Goal: Information Seeking & Learning: Check status

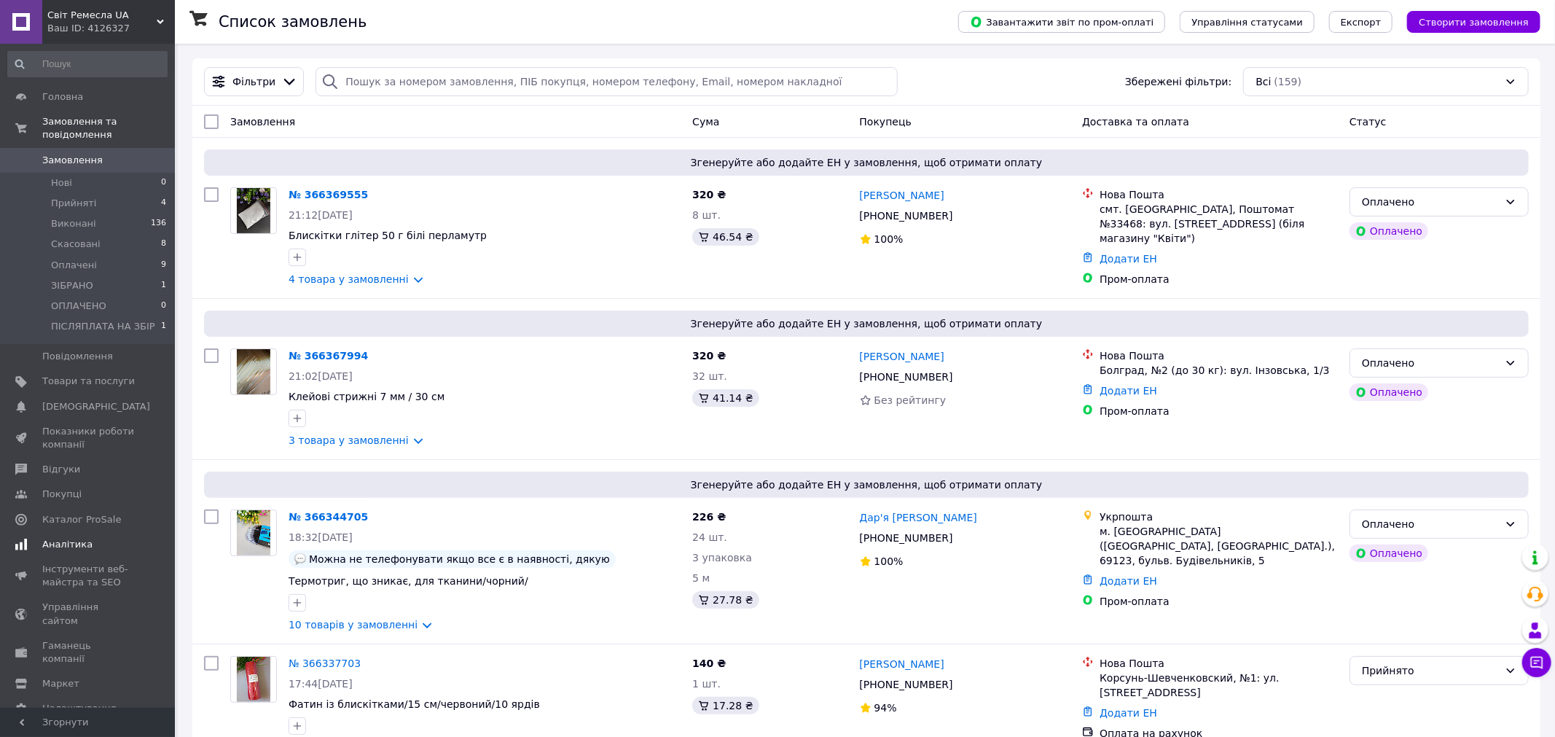
click at [79, 538] on span "Аналітика" at bounding box center [67, 544] width 50 height 13
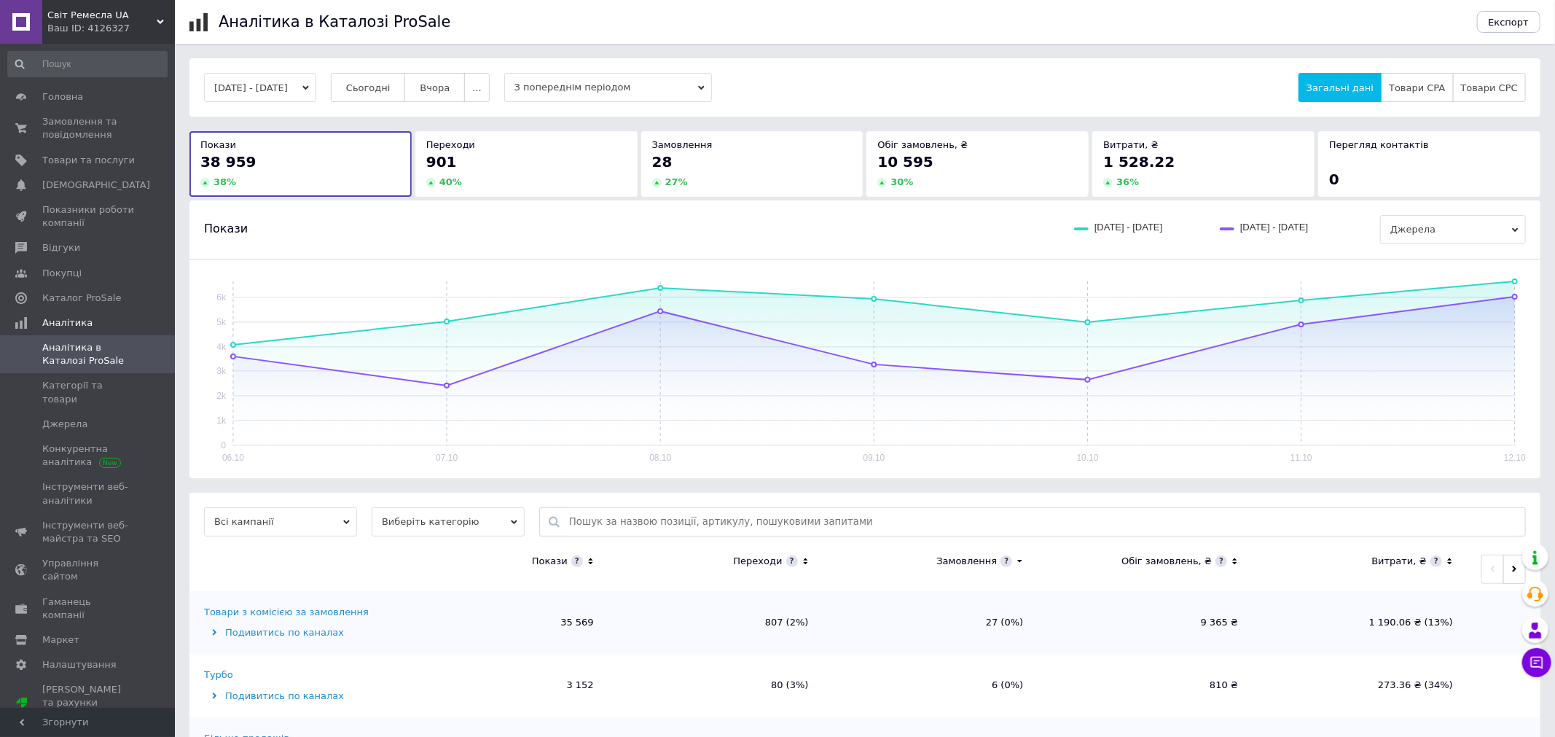
click at [316, 94] on button "[DATE] - [DATE]" at bounding box center [260, 87] width 112 height 29
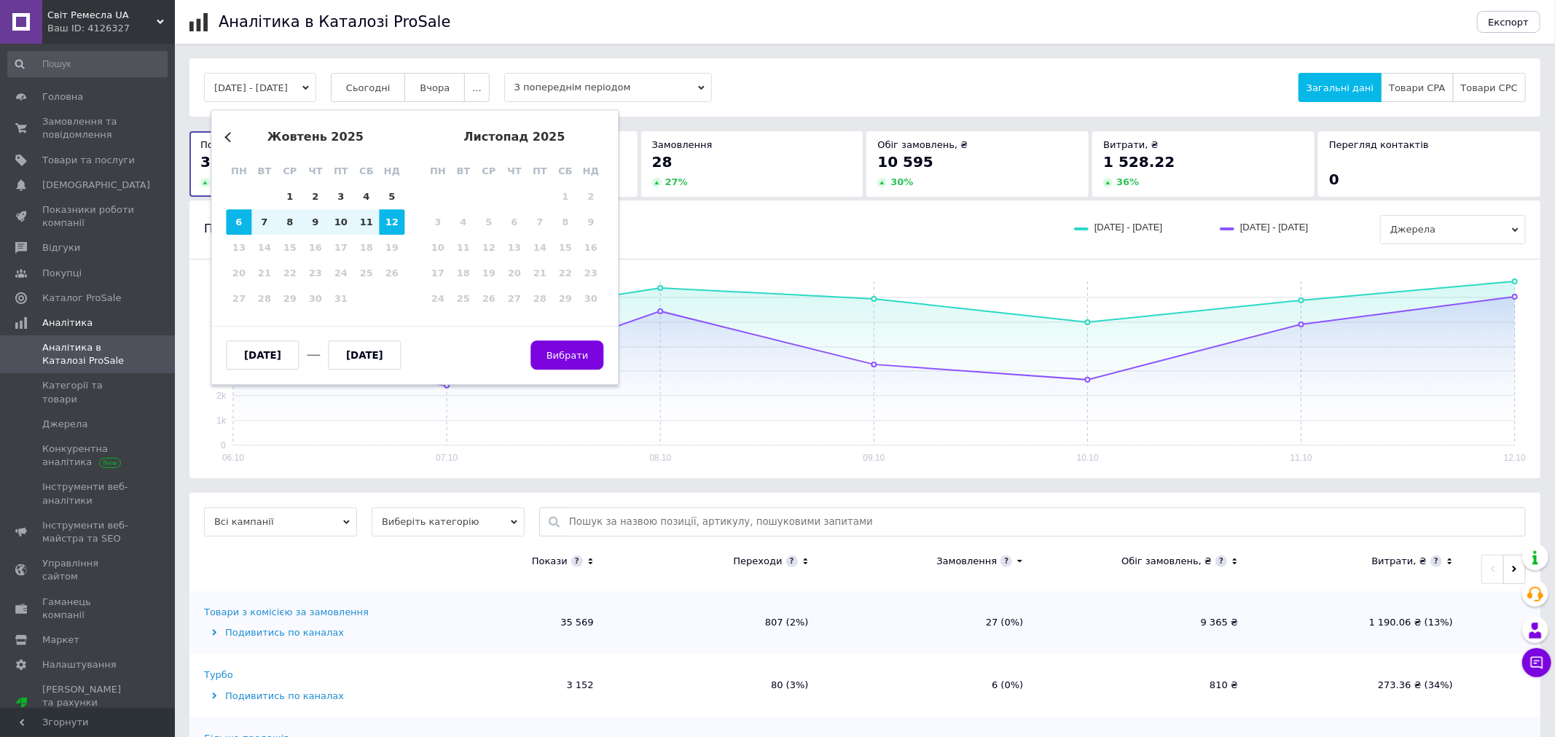
click at [222, 133] on div "Previous Month [DATE] пн вт ср чт пт сб нд 29 30 1 2 3 4 5 6 7 8 9 10 11 12 13 …" at bounding box center [415, 246] width 408 height 275
click at [268, 121] on div "Previous Month [DATE] пн вт ср чт пт сб нд 29 30 1 2 3 4 5 6 7 8 9 10 11 12 13 …" at bounding box center [415, 246] width 408 height 275
click at [227, 138] on button "Previous Month" at bounding box center [229, 137] width 10 height 10
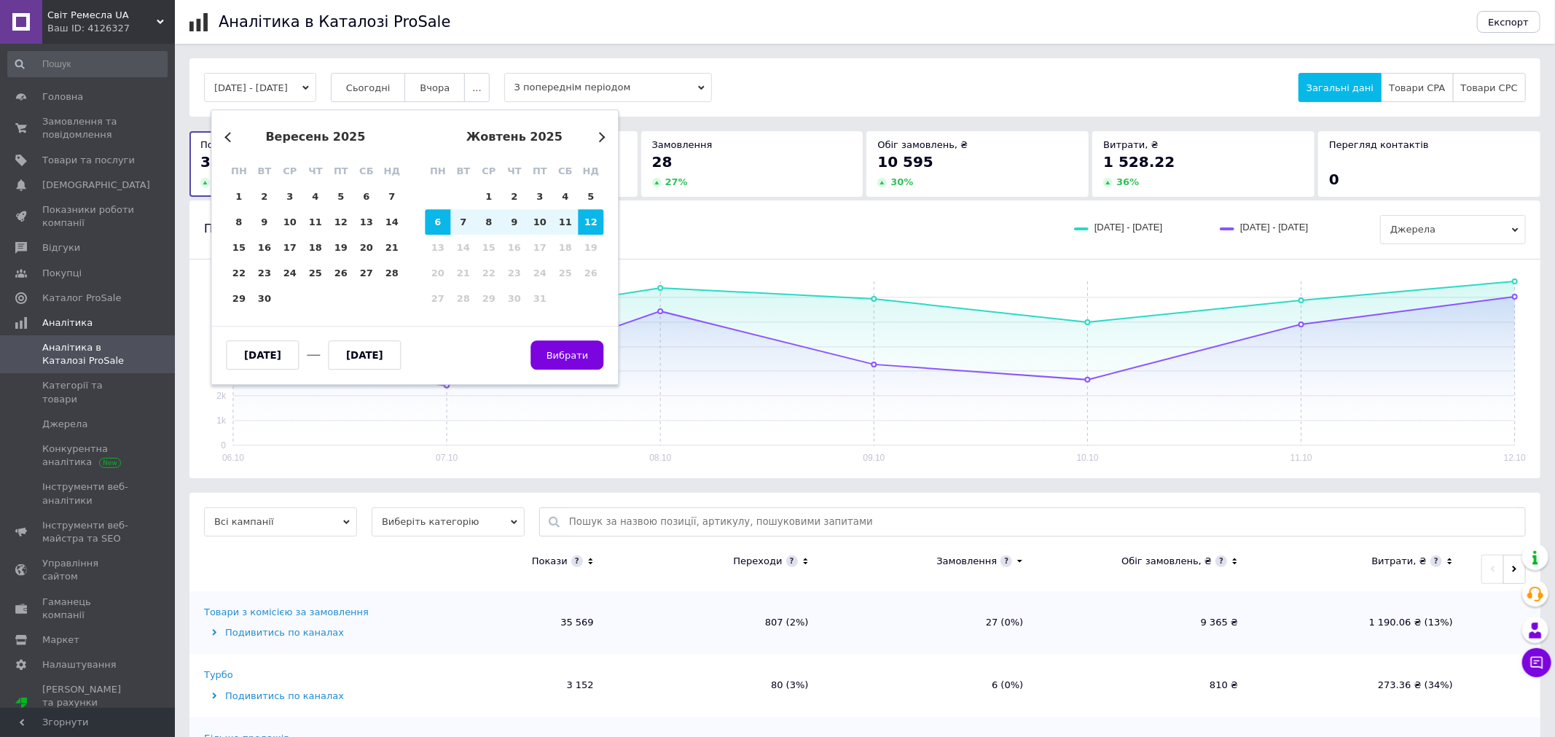
click at [227, 138] on button "Previous Month" at bounding box center [229, 137] width 10 height 10
click at [542, 197] on div "1" at bounding box center [540, 197] width 26 height 26
type input "[DATE]"
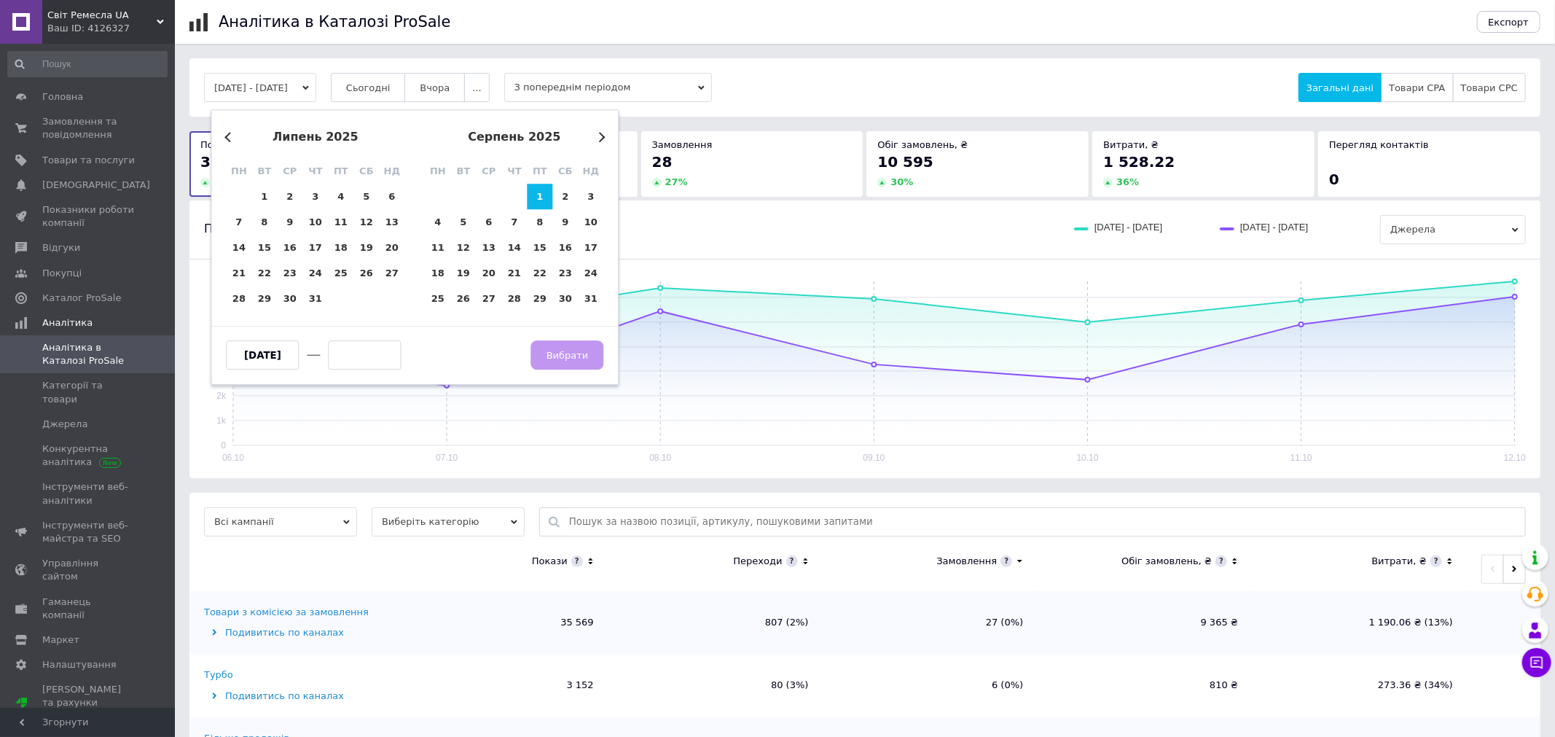
click at [560, 351] on span "Вибрати" at bounding box center [567, 354] width 73 height 11
click at [604, 138] on button "Next Month" at bounding box center [600, 137] width 10 height 10
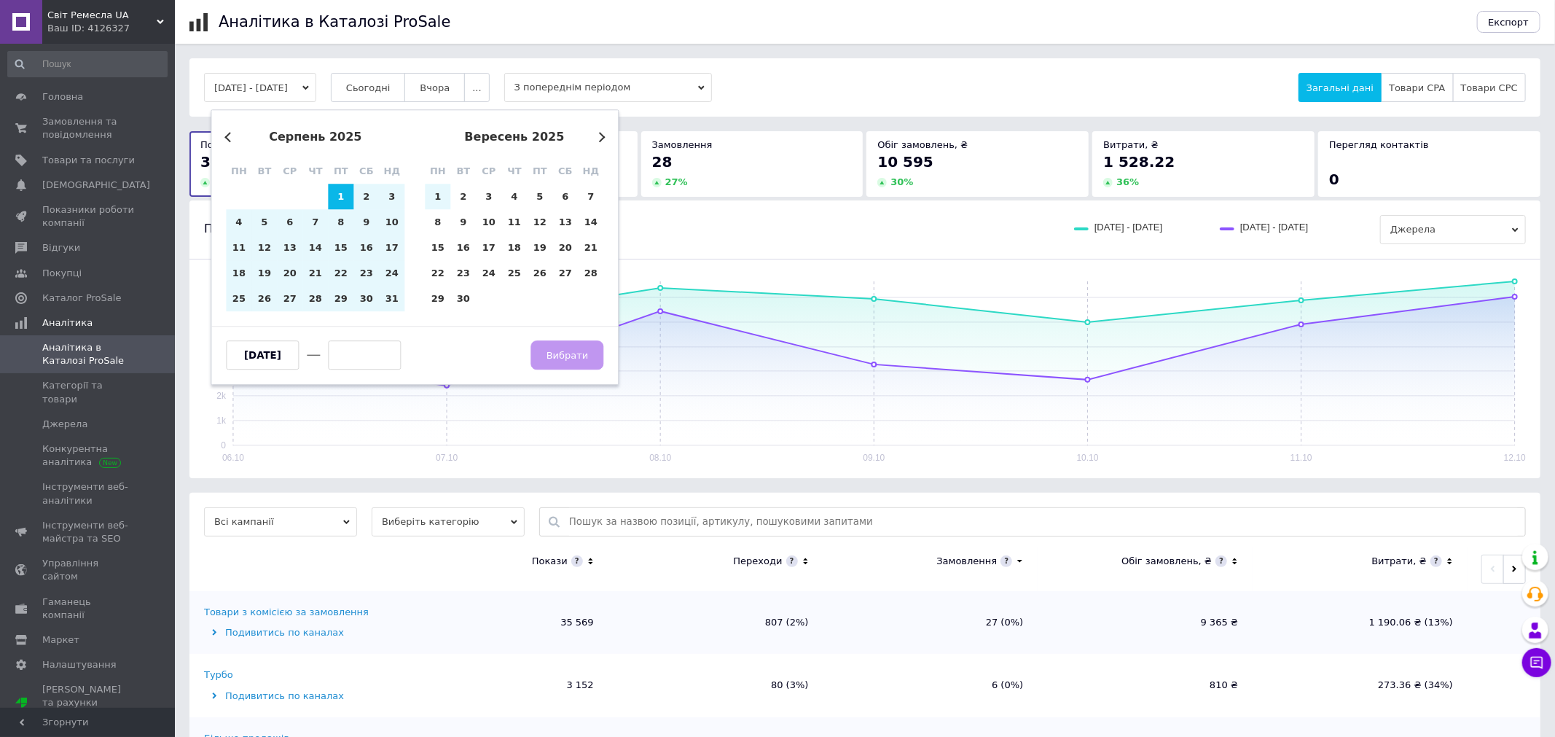
click at [604, 138] on button "Next Month" at bounding box center [600, 137] width 10 height 10
click at [604, 138] on div "Previous Month [DATE] пн вт ср чт пт сб нд 1 2 3 4 5 6 7 8 9 10 11 12 13 14 15 …" at bounding box center [415, 246] width 408 height 275
click at [485, 197] on div "1" at bounding box center [489, 197] width 26 height 26
type input "[DATE]"
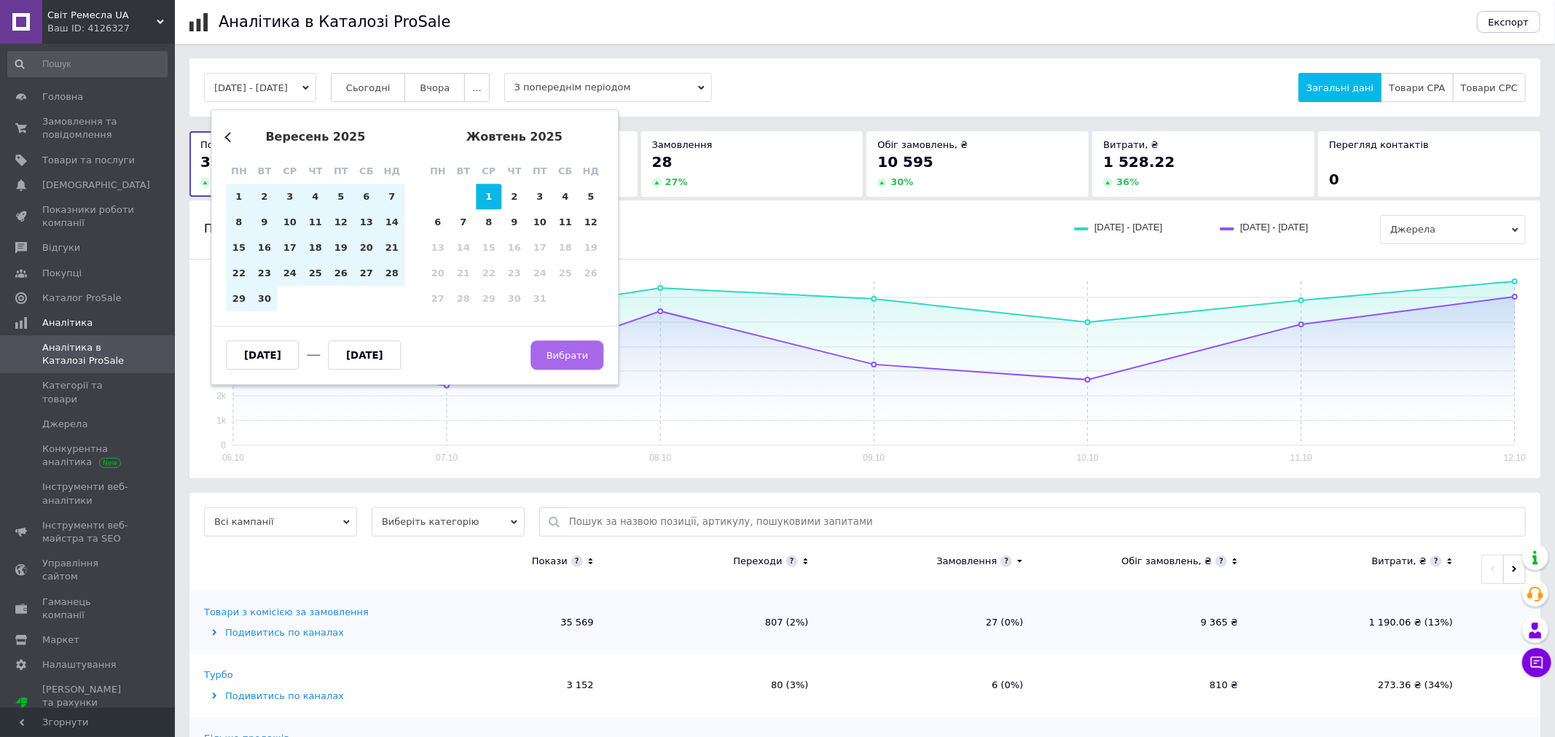
click at [560, 347] on button "Вибрати" at bounding box center [567, 354] width 73 height 29
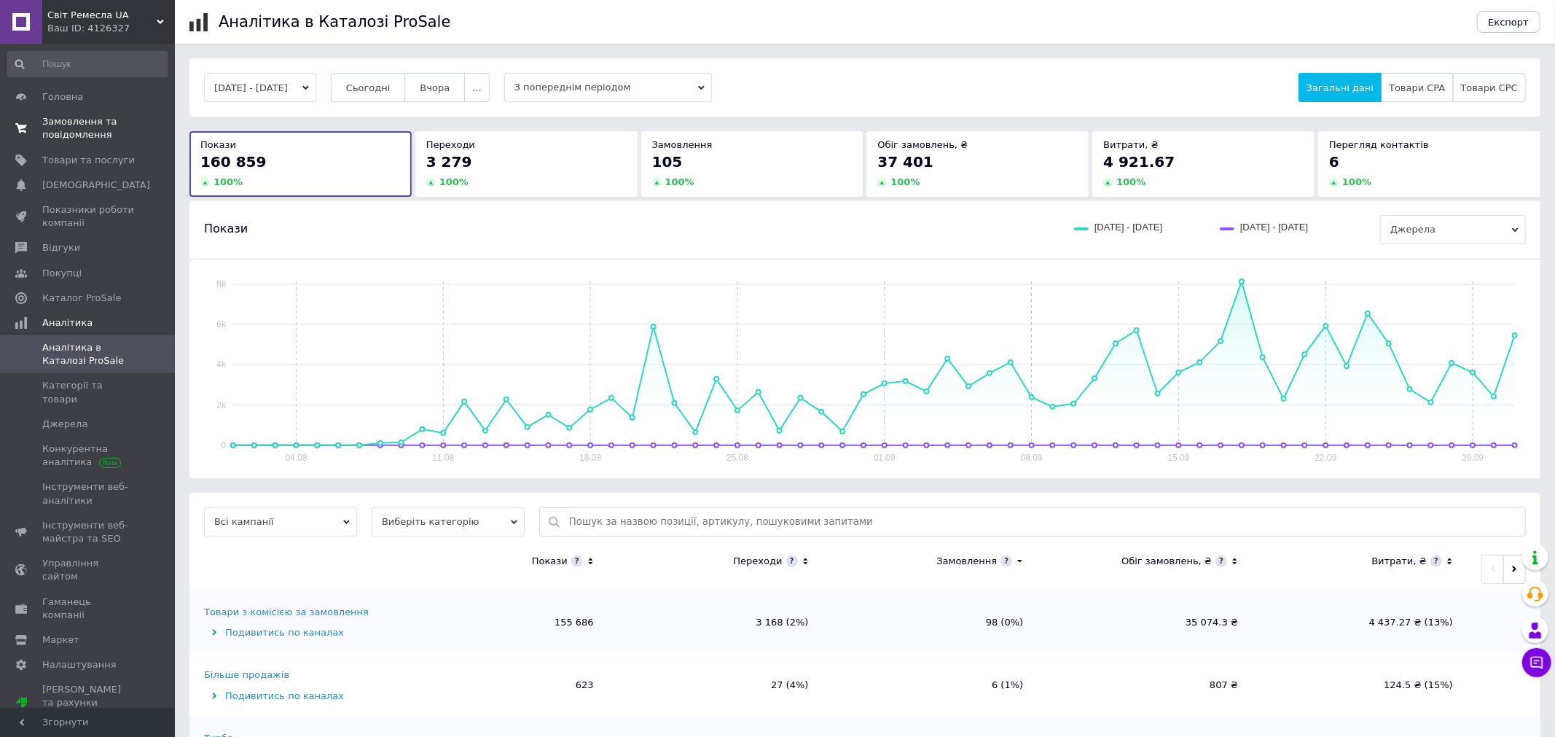
click at [60, 118] on span "Замовлення та повідомлення" at bounding box center [88, 128] width 93 height 26
